Goal: Complete application form: Complete application form

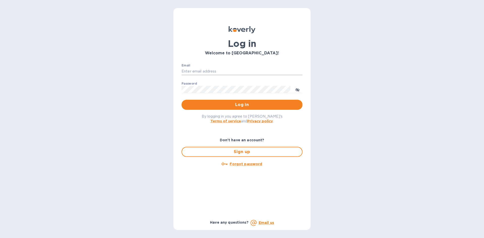
click at [221, 68] on input "Email" at bounding box center [241, 72] width 121 height 8
type input "[PERSON_NAME][EMAIL_ADDRESS][PERSON_NAME][DOMAIN_NAME]"
click at [296, 87] on span "toggle password visibility" at bounding box center [297, 89] width 4 height 7
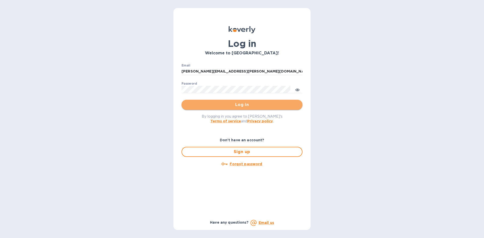
click at [208, 104] on span "Log in" at bounding box center [242, 105] width 113 height 6
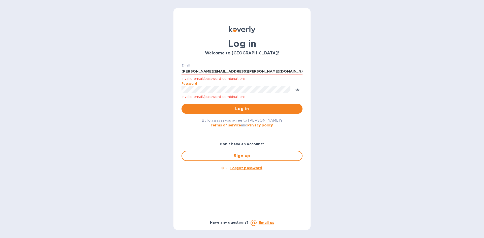
click at [179, 92] on div "Email alma.espinoza@aeuscustomsbroker.com Invalid email/password combinations. …" at bounding box center [241, 89] width 129 height 58
click at [206, 107] on span "Log in" at bounding box center [242, 109] width 113 height 6
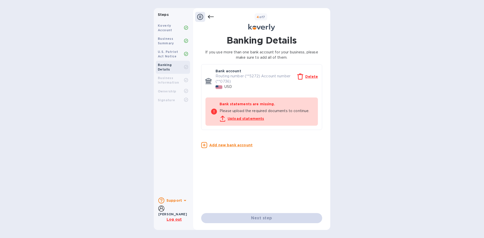
click at [255, 117] on u "Upload statements" at bounding box center [246, 119] width 37 height 4
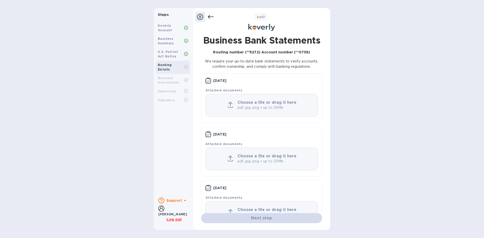
scroll to position [21, 0]
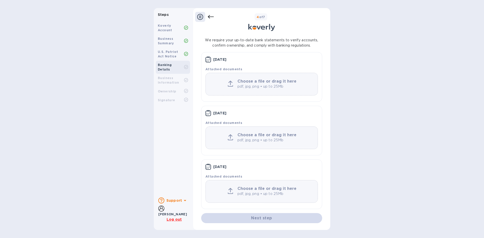
click at [241, 196] on p "pdf, jpg, png • up to 25Mb" at bounding box center [267, 193] width 60 height 5
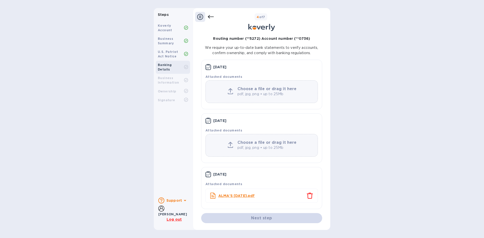
click at [251, 142] on b "Choose a file or drag it here" at bounding box center [266, 142] width 59 height 5
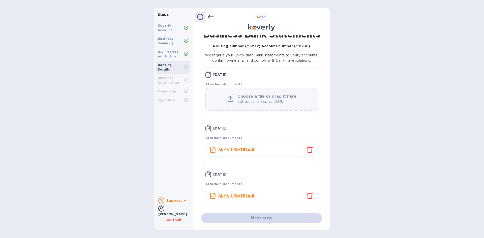
scroll to position [6, 0]
click at [257, 92] on div "Choose a file or drag it here pdf, jpg, png • up to 25Mb" at bounding box center [261, 99] width 112 height 23
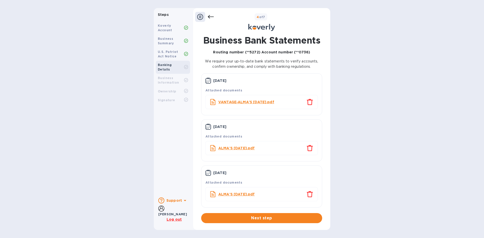
scroll to position [0, 0]
click at [277, 217] on span "Next step" at bounding box center [261, 218] width 113 height 6
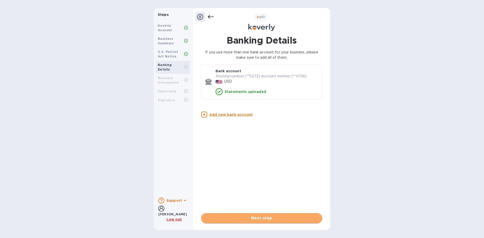
click at [276, 221] on span "Next step" at bounding box center [261, 218] width 113 height 6
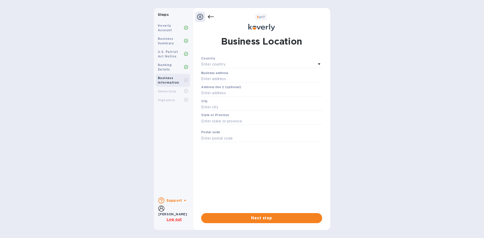
click at [231, 64] on div "Enter country" at bounding box center [258, 64] width 115 height 7
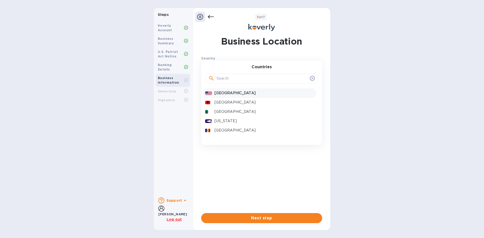
click at [234, 89] on div "United States" at bounding box center [265, 92] width 102 height 7
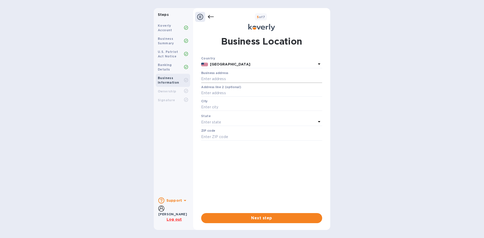
click at [231, 80] on input "text" at bounding box center [261, 79] width 121 height 8
type input "1501 W. Military Hwy"
type input "Pharr"
type input "78577"
click at [218, 122] on p "Enter state" at bounding box center [211, 122] width 20 height 5
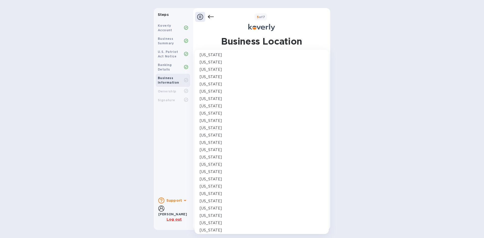
scroll to position [277, 0]
click at [205, 172] on p "Texas" at bounding box center [211, 171] width 22 height 5
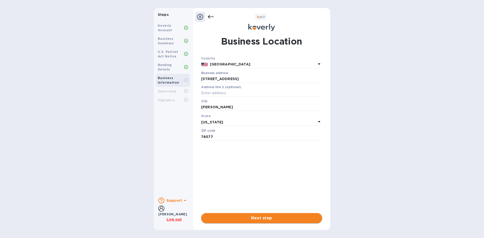
click at [285, 219] on span "Next step" at bounding box center [261, 218] width 113 height 6
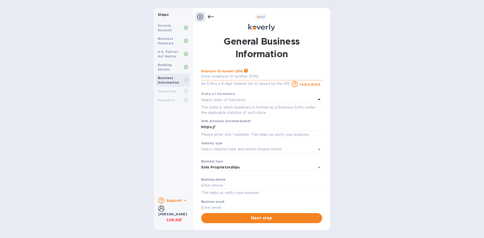
click at [229, 76] on input "text" at bounding box center [261, 77] width 121 height 8
type input "***33"
click at [248, 100] on div "Select state of formation" at bounding box center [258, 100] width 115 height 7
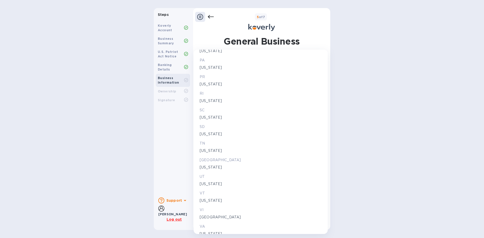
scroll to position [756, 0]
click at [209, 166] on p "Texas" at bounding box center [261, 166] width 122 height 5
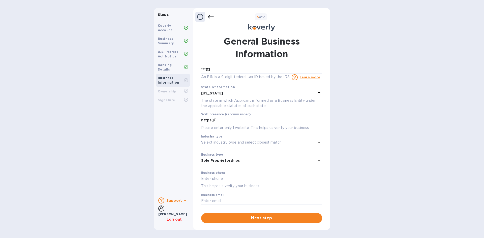
scroll to position [9, 0]
click at [216, 176] on input "text" at bounding box center [261, 177] width 121 height 8
type input "9566010647"
click at [207, 197] on input "text" at bounding box center [261, 199] width 121 height 8
type input "alma.espinoza@aeuscustomsbroker.com"
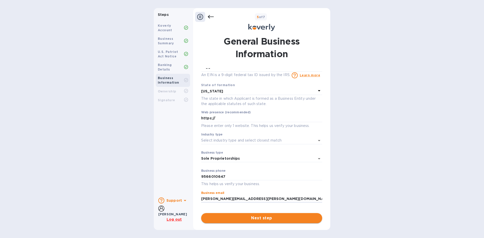
click at [241, 220] on span "Next step" at bounding box center [261, 218] width 113 height 6
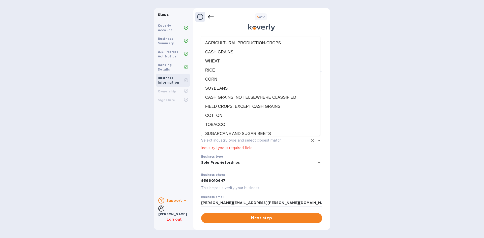
click at [244, 137] on body "Steps Koverly Account Business Summary U.S. Patriot Act Notice Banking Details …" at bounding box center [242, 119] width 484 height 238
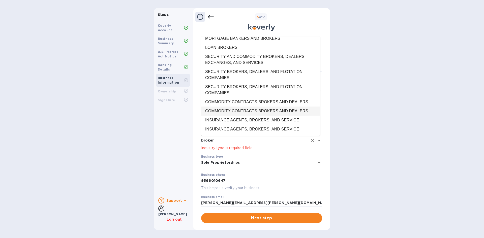
scroll to position [0, 0]
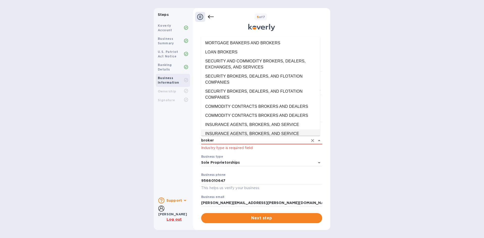
drag, startPoint x: 206, startPoint y: 143, endPoint x: 197, endPoint y: 143, distance: 9.3
click at [197, 143] on div "General Business Information Employer ID number (EIN) Please make sure it match…" at bounding box center [262, 129] width 132 height 194
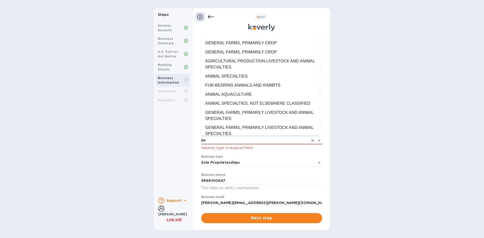
type input "i"
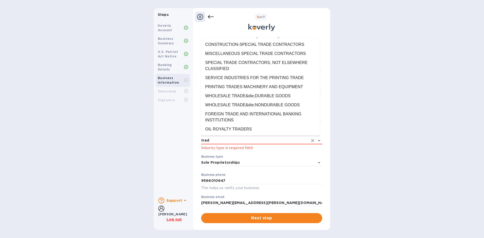
type input "trade"
click at [195, 145] on div "General Business Information Employer ID number (EIN) Please make sure it match…" at bounding box center [261, 129] width 137 height 194
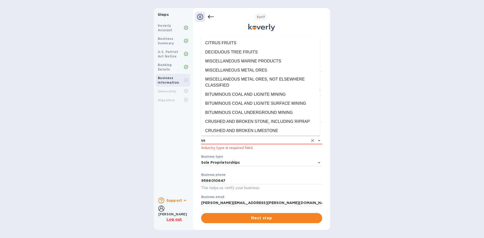
type input "u"
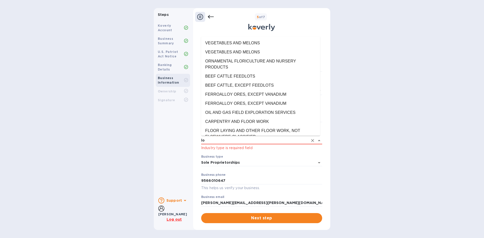
type input "l"
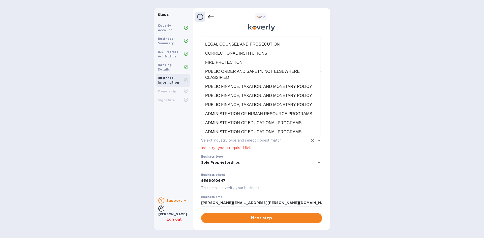
scroll to position [15529, 0]
type input "SERVICES, NOT ELSEWHERE CLASSIFIED"
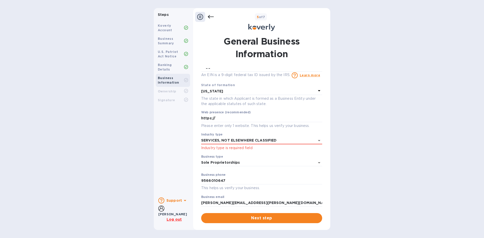
click at [350, 118] on div "Steps Koverly Account Business Summary U.S. Patriot Act Notice Banking Details …" at bounding box center [242, 119] width 484 height 222
click at [289, 217] on span "Next step" at bounding box center [261, 218] width 113 height 6
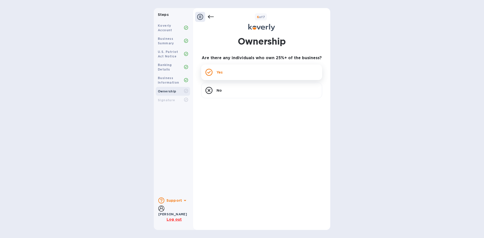
click at [288, 78] on div "Yes" at bounding box center [261, 73] width 121 height 16
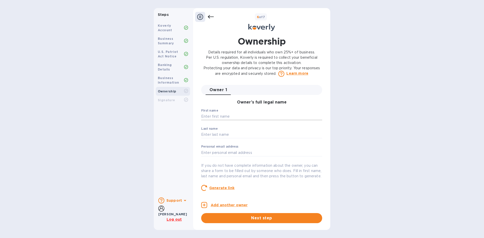
click at [254, 115] on input "text" at bounding box center [261, 117] width 121 height 8
type input "Alma"
type input "Espinoza"
type input "traffic@aeuscustomsbroker.com"
type input "1501 W. Military Hwy"
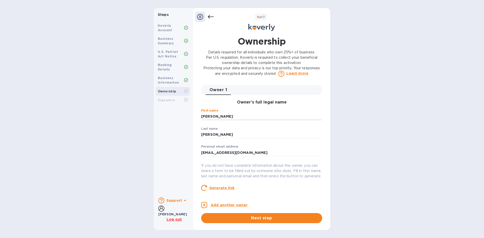
type input "Pharr"
type input "United States"
type input "78577"
type input "***47"
drag, startPoint x: 212, startPoint y: 153, endPoint x: 193, endPoint y: 159, distance: 19.9
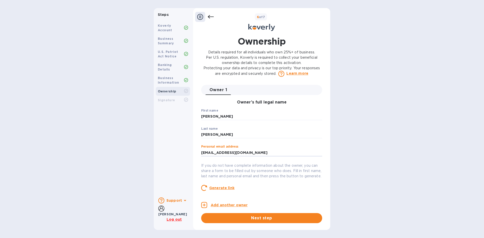
click at [193, 159] on div "Steps Koverly Account Business Summary U.S. Patriot Act Notice Banking Details …" at bounding box center [242, 119] width 176 height 222
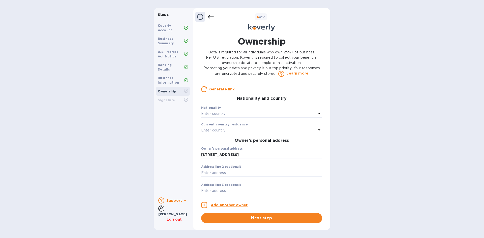
scroll to position [101, 0]
type input "alma.espinoza@aeuscustomsbroker.com"
click at [219, 114] on p "Enter country" at bounding box center [213, 111] width 24 height 5
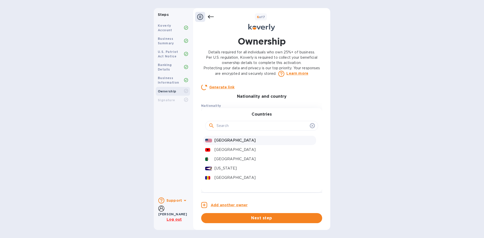
click at [217, 143] on p "United States" at bounding box center [265, 140] width 100 height 5
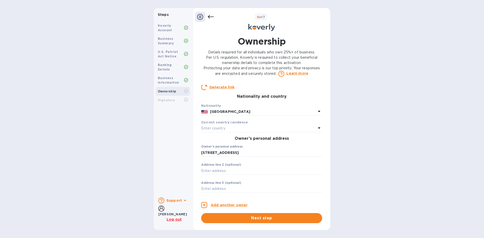
click at [216, 131] on p "Enter country" at bounding box center [213, 128] width 24 height 5
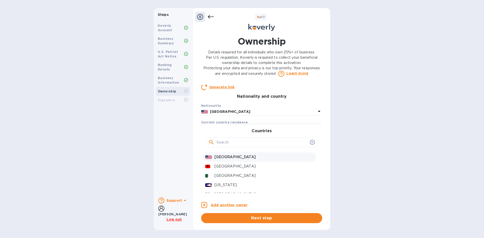
drag, startPoint x: 220, startPoint y: 163, endPoint x: 215, endPoint y: 159, distance: 6.7
click at [220, 160] on p "United States" at bounding box center [265, 157] width 100 height 5
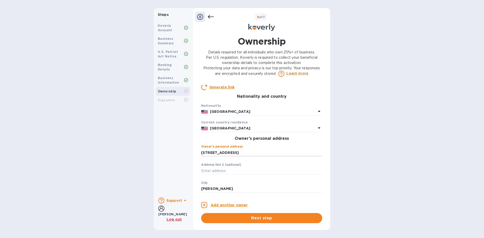
drag, startPoint x: 243, startPoint y: 159, endPoint x: 193, endPoint y: 169, distance: 51.7
click at [193, 169] on div "Steps Koverly Account Business Summary U.S. Patriot Act Notice Banking Details …" at bounding box center [242, 119] width 176 height 222
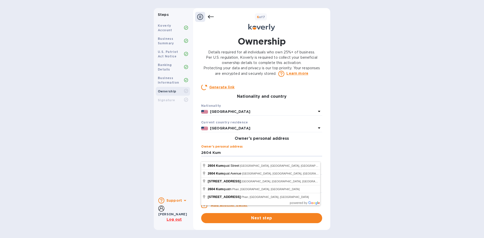
type input "2604 Kumquat Avenue"
type input "Hidalgo"
type input "78557"
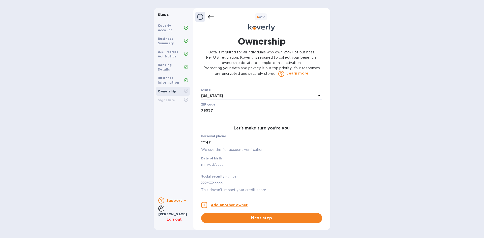
scroll to position [218, 0]
drag, startPoint x: 218, startPoint y: 144, endPoint x: 192, endPoint y: 150, distance: 26.8
click at [192, 149] on div "Steps Koverly Account Business Summary U.S. Patriot Act Notice Banking Details …" at bounding box center [242, 119] width 176 height 222
type input "***47"
type input "***11"
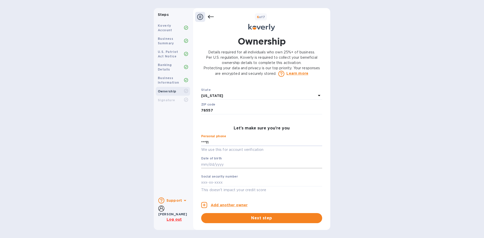
click at [205, 166] on input "text" at bounding box center [261, 165] width 121 height 8
type input "***87"
click at [202, 184] on input "text" at bounding box center [261, 183] width 121 height 8
type input "***49"
click at [243, 217] on span "Next step" at bounding box center [261, 218] width 113 height 6
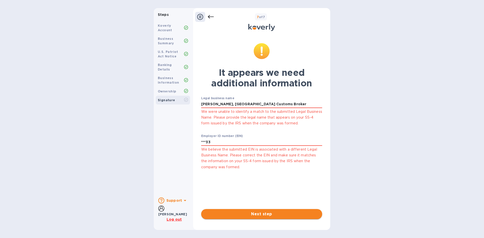
click at [255, 214] on span "Next step" at bounding box center [261, 214] width 113 height 6
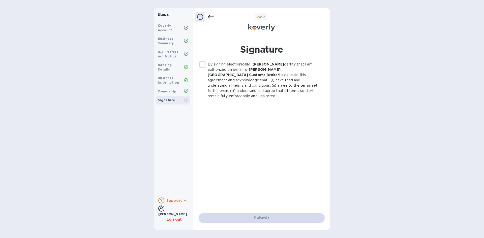
click at [202, 62] on input "By signing electronically, I Alma Espinoza certify that I am authorized on beha…" at bounding box center [202, 64] width 11 height 11
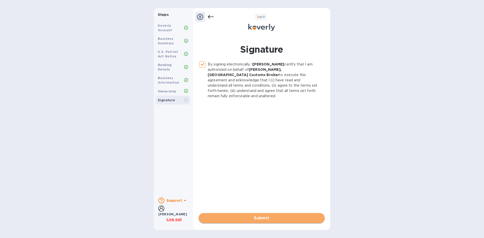
click at [269, 217] on span "Submit" at bounding box center [262, 218] width 118 height 6
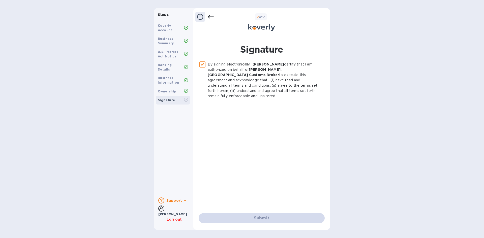
checkbox input "false"
